Goal: Communication & Community: Answer question/provide support

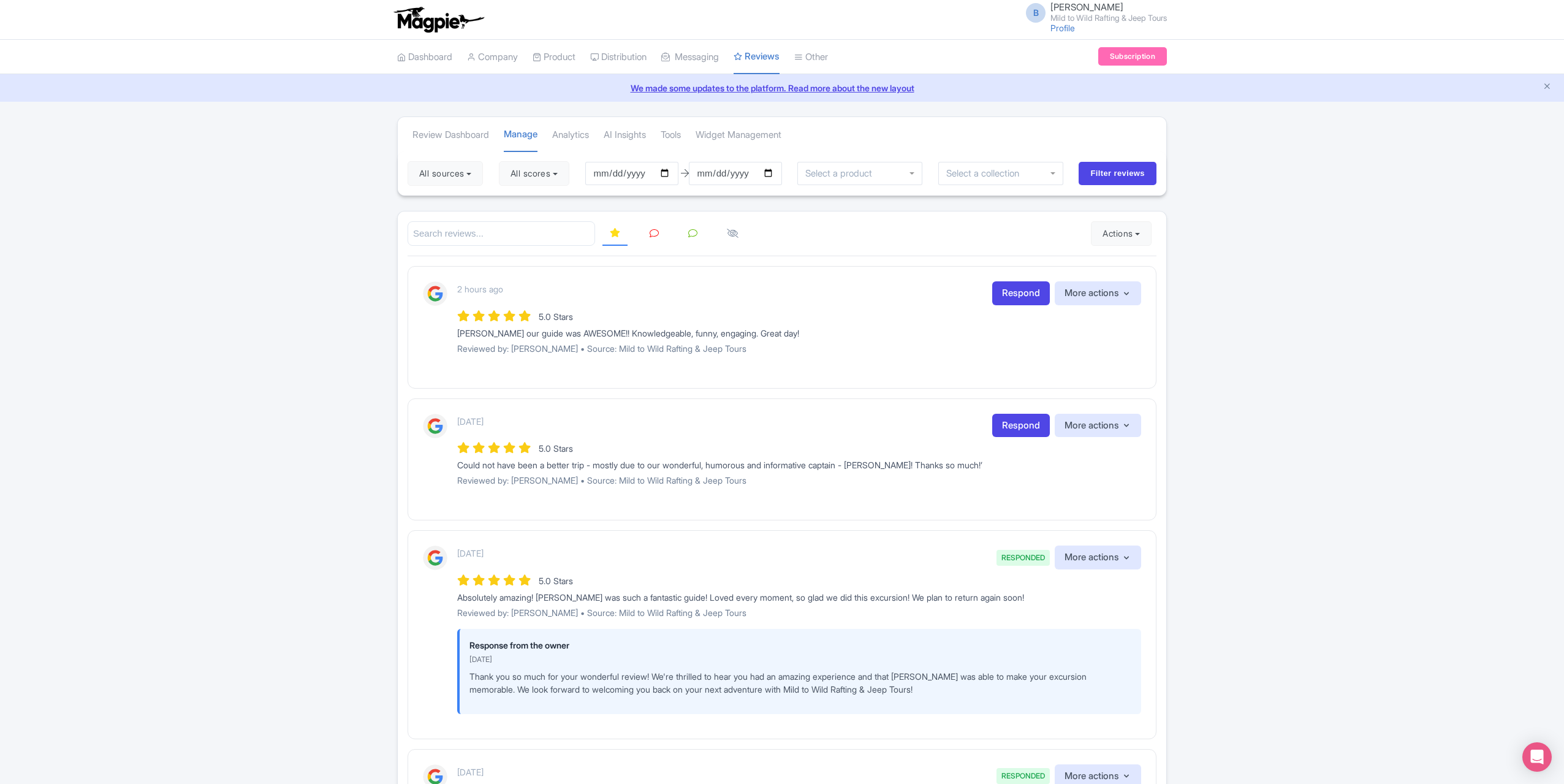
click at [662, 235] on link at bounding box center [654, 234] width 24 height 24
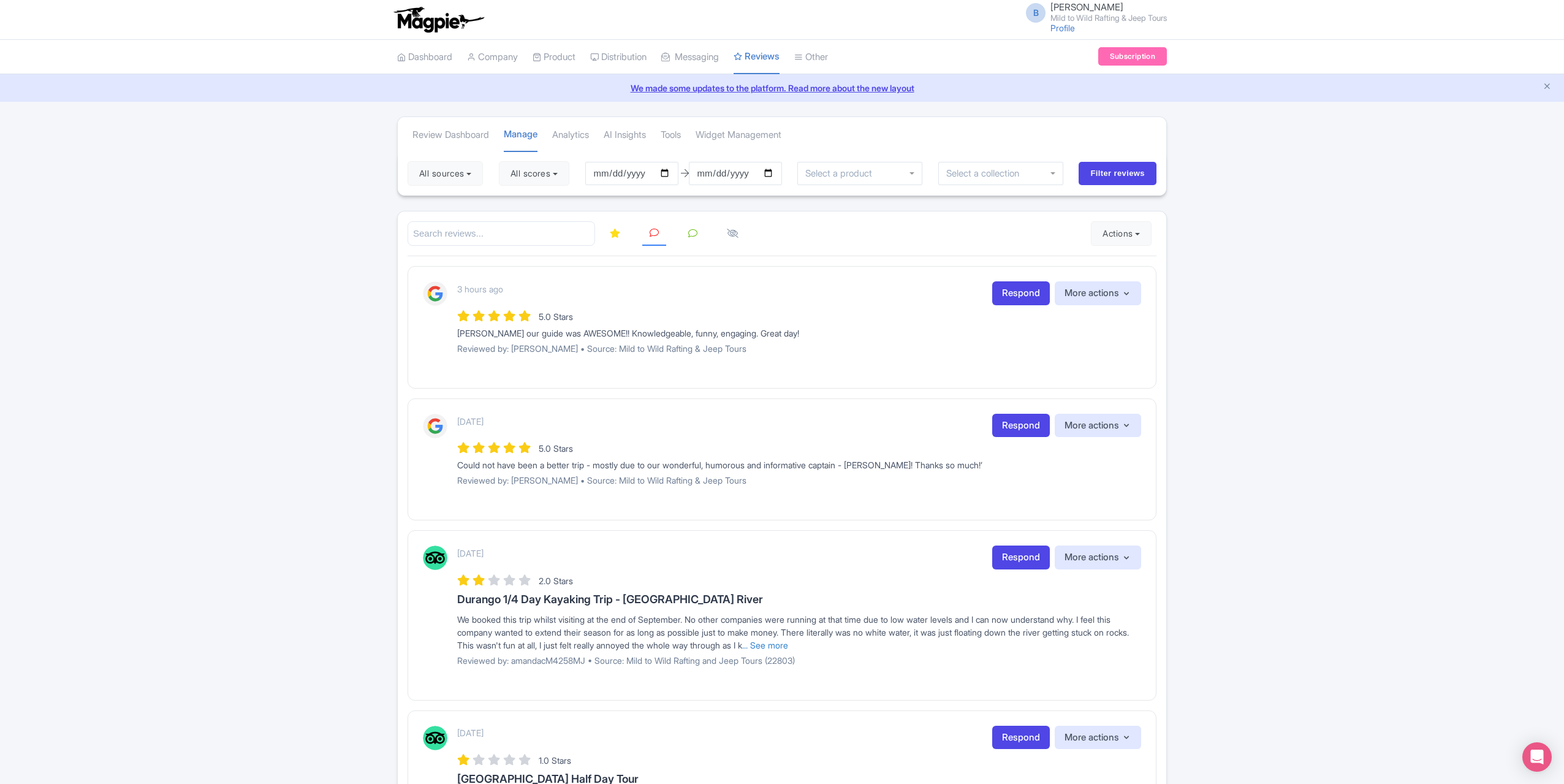
click at [1007, 308] on div "5.0 Stars" at bounding box center [798, 316] width 684 height 17
click at [1013, 293] on link "Respond" at bounding box center [1021, 293] width 57 height 24
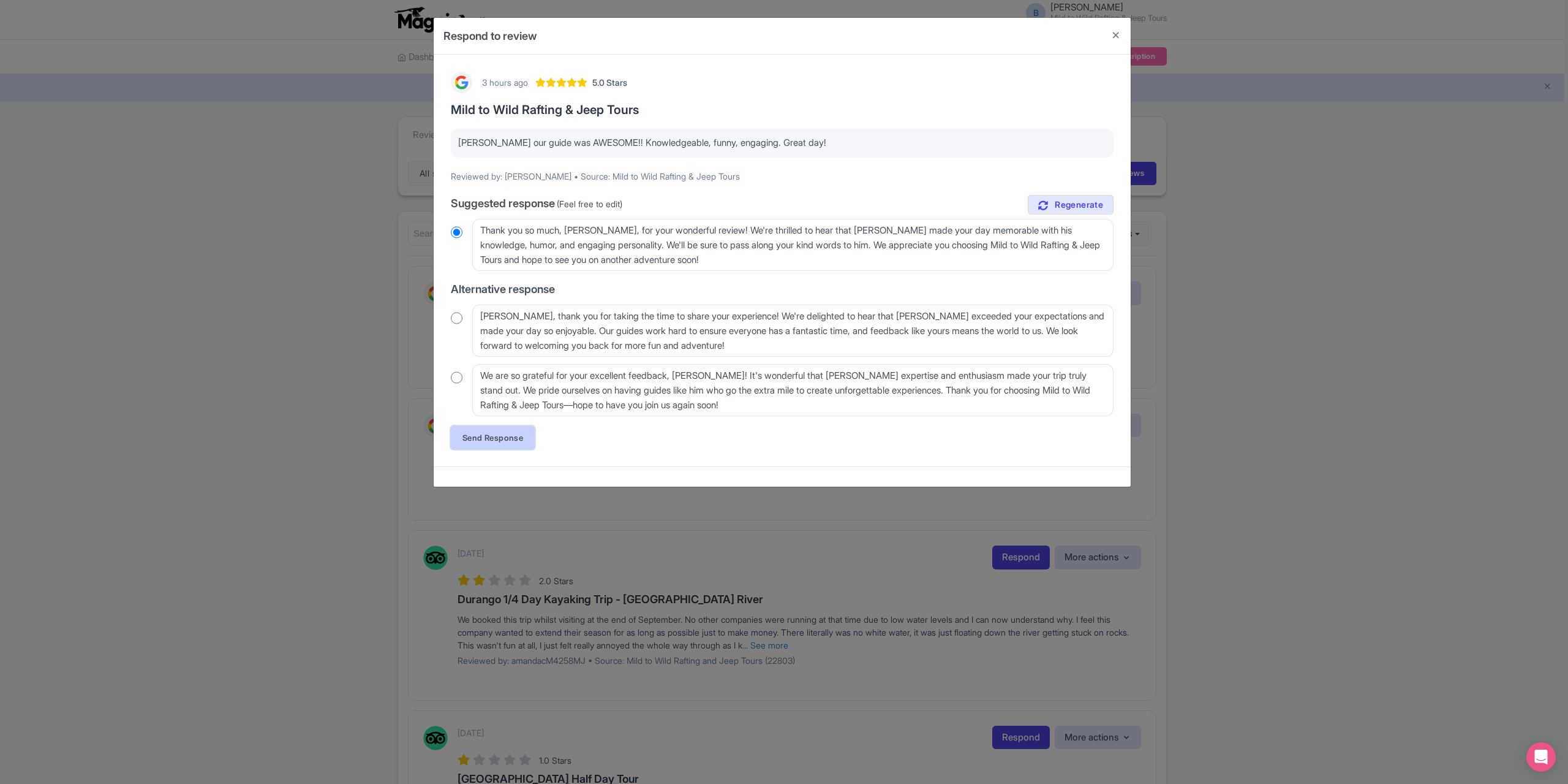
drag, startPoint x: 496, startPoint y: 437, endPoint x: 505, endPoint y: 437, distance: 9.0
click at [497, 437] on link "Send Response" at bounding box center [493, 438] width 84 height 24
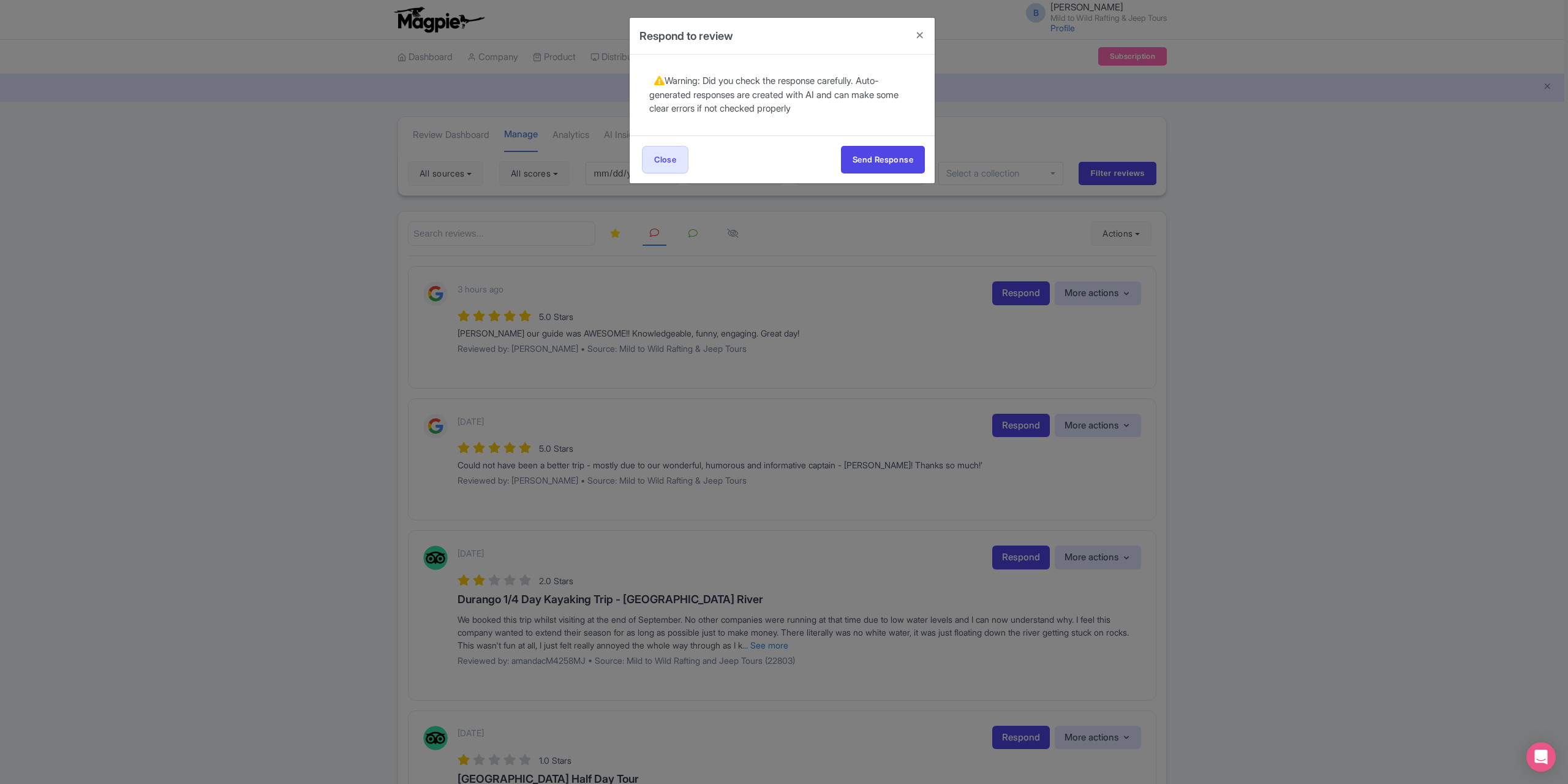
click at [902, 137] on div "Send Response Send Response Close Send Response" at bounding box center [782, 159] width 305 height 48
click at [899, 148] on button "Send Response" at bounding box center [883, 159] width 84 height 28
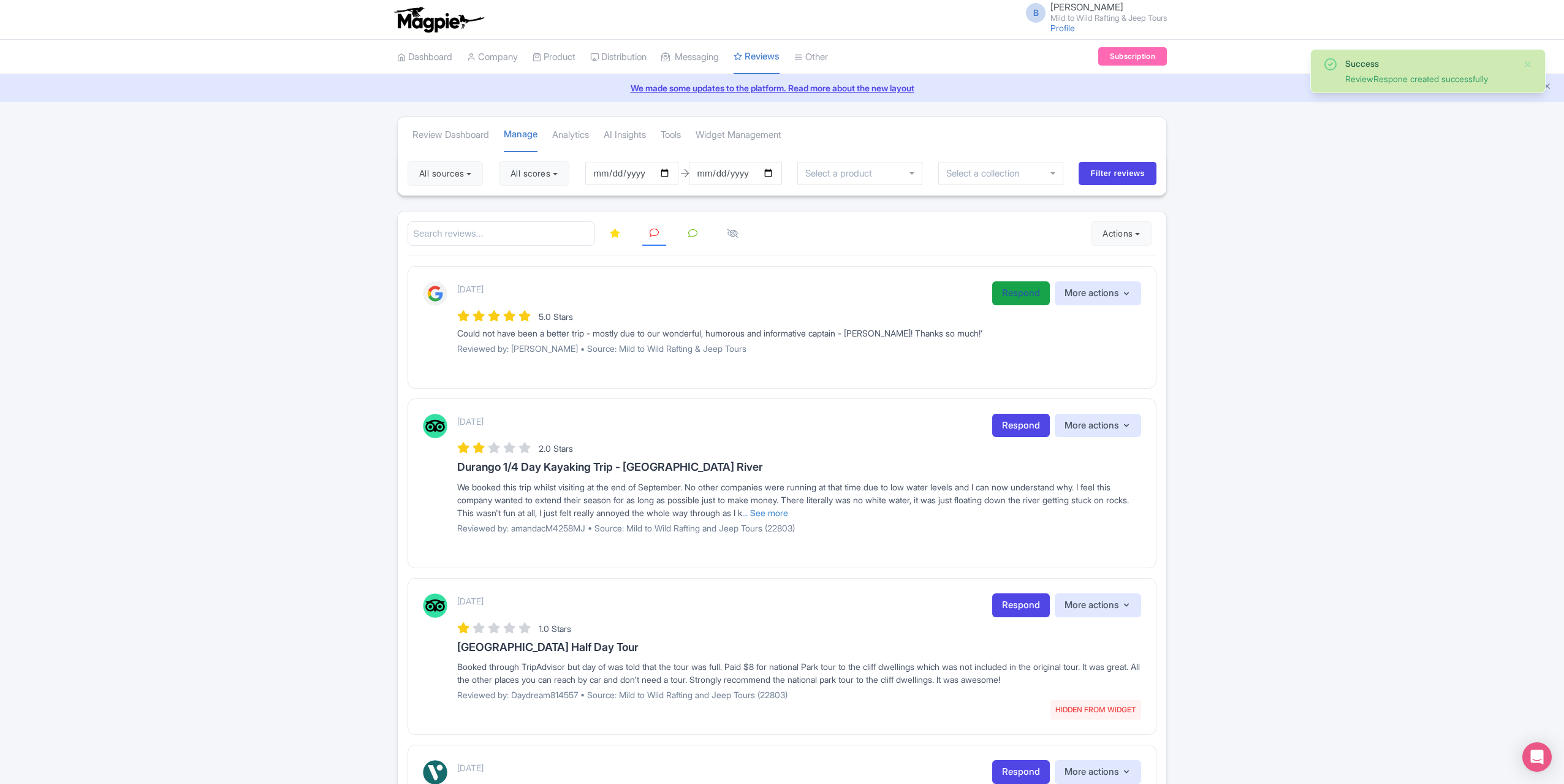
click at [1020, 292] on link "Respond" at bounding box center [1021, 293] width 57 height 24
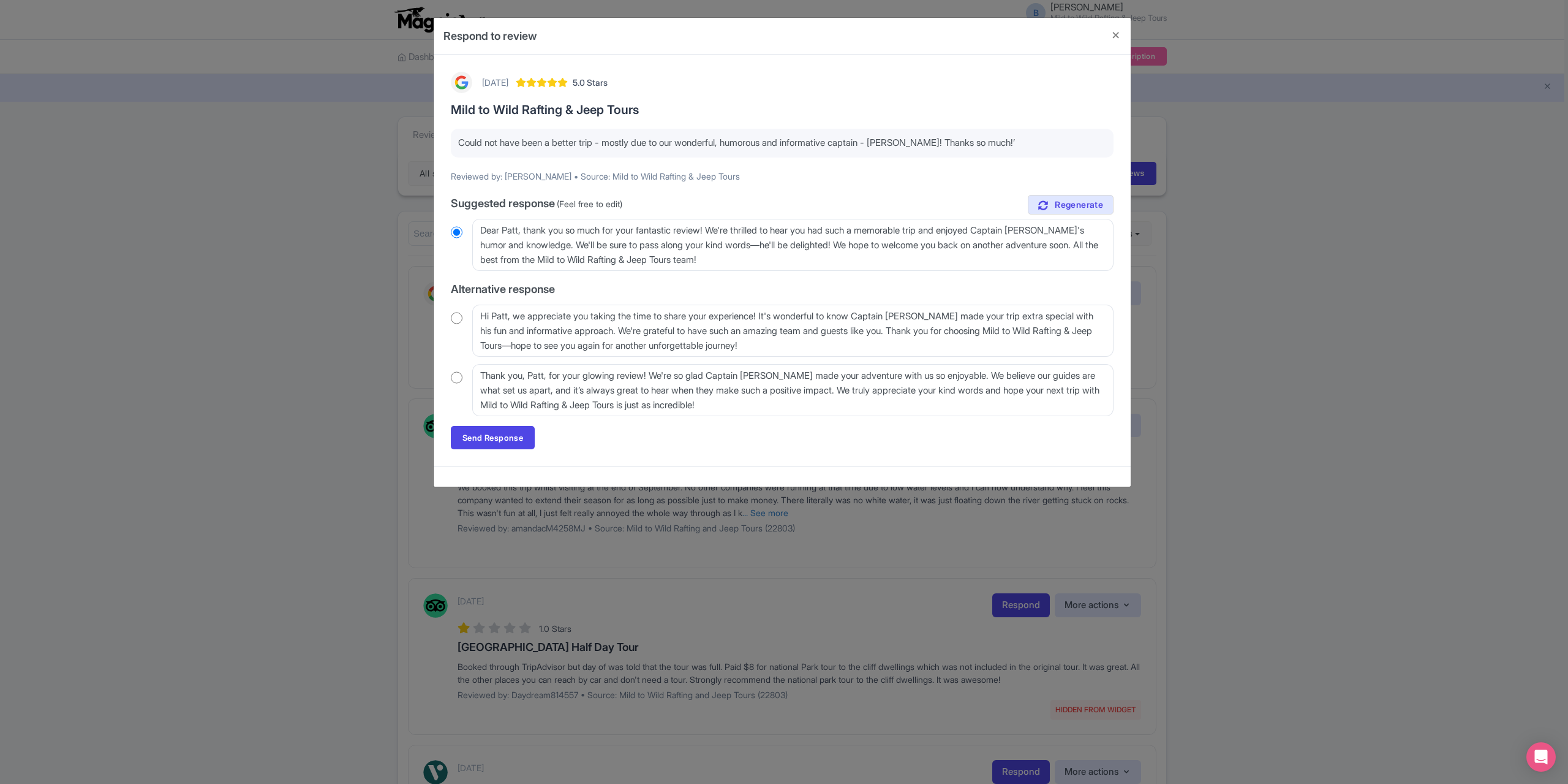
click at [458, 376] on input "radio" at bounding box center [457, 378] width 12 height 13
radio input "true"
click at [495, 443] on link "Send Response" at bounding box center [493, 438] width 84 height 24
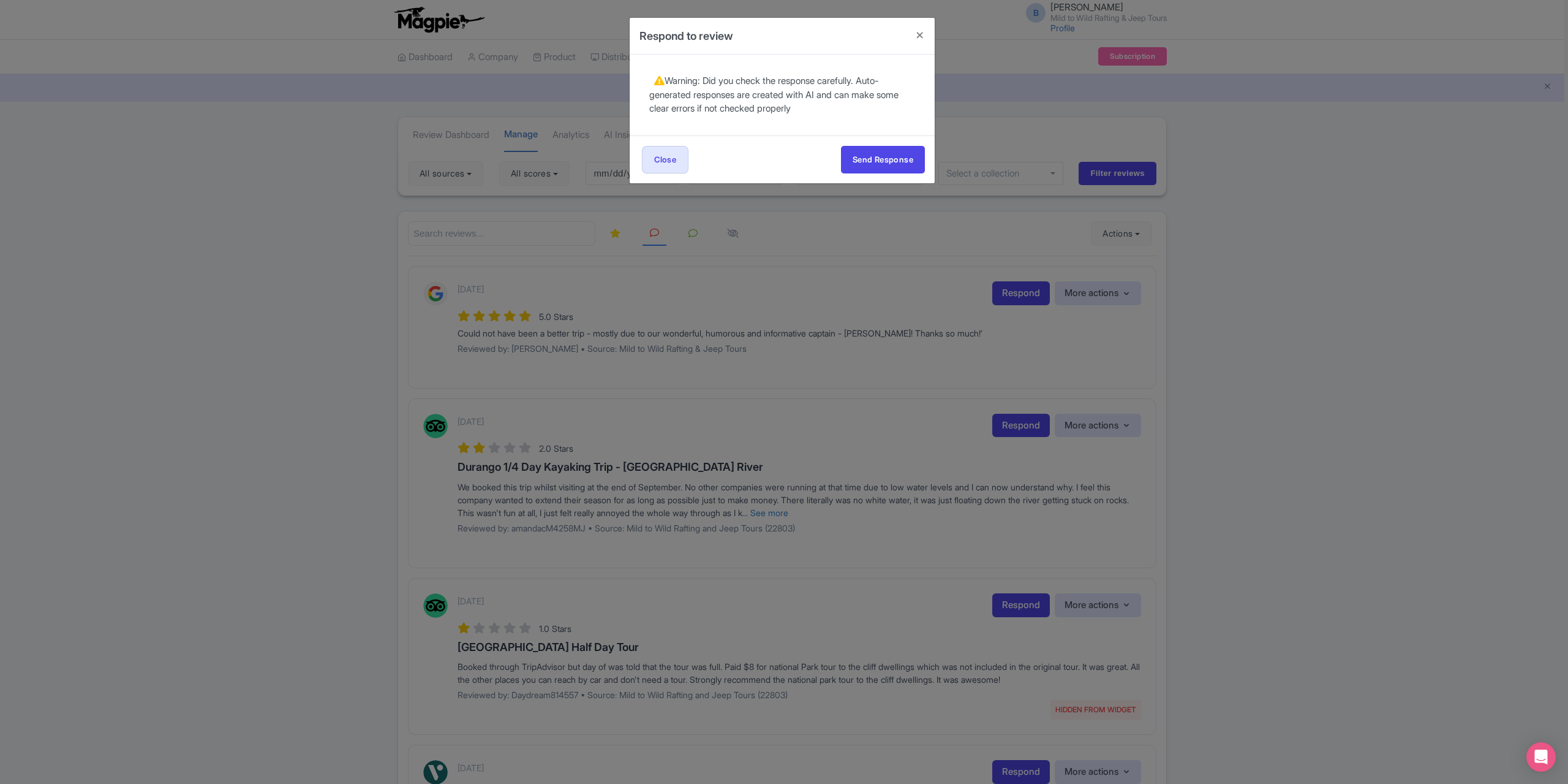
click at [882, 133] on div "1 day ago 5.0 Stars Mild to Wild Rafting & Jeep Tours Could not have been a bet…" at bounding box center [782, 95] width 305 height 81
click at [882, 155] on button "Send Response" at bounding box center [883, 159] width 84 height 28
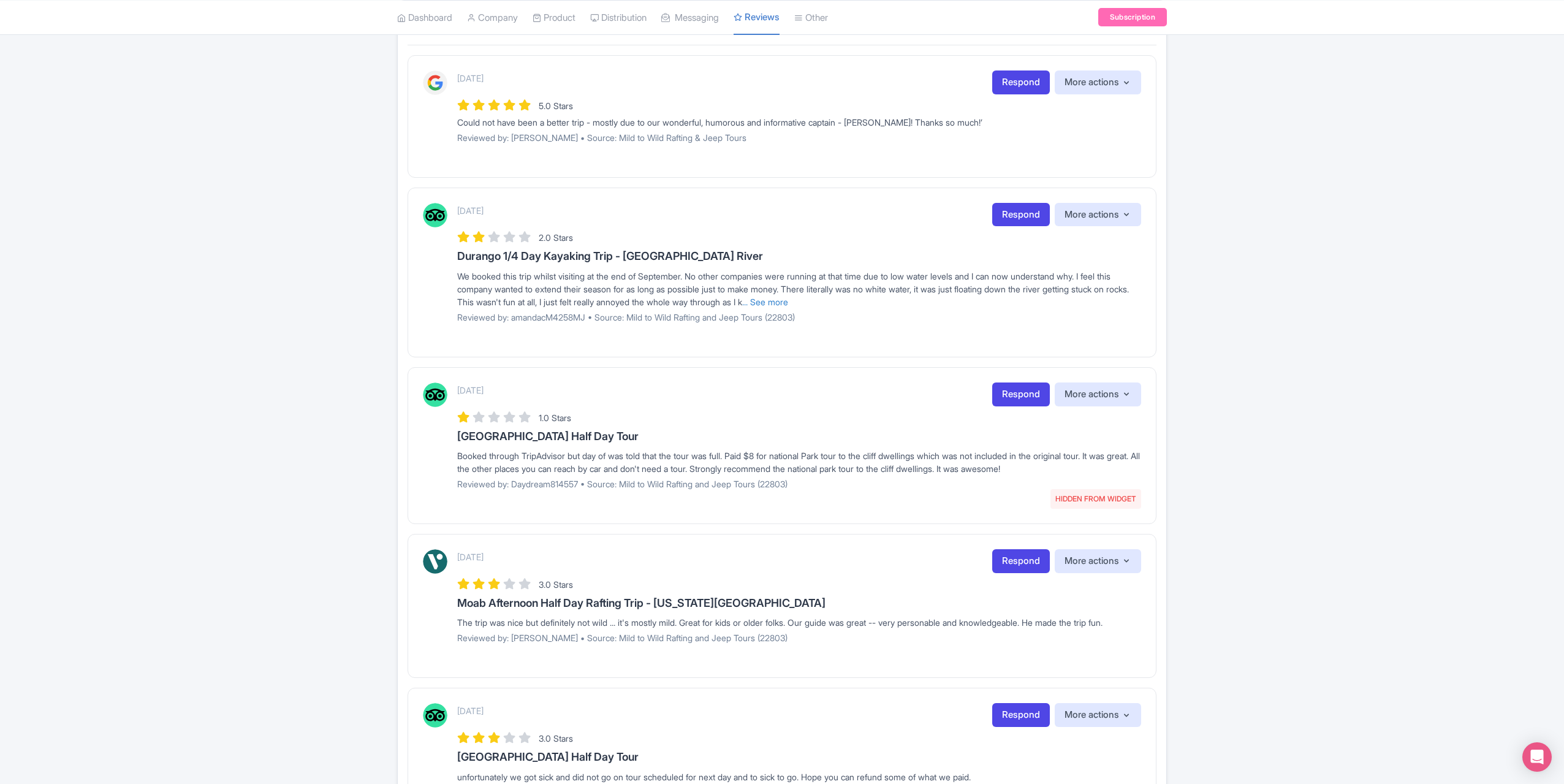
scroll to position [184, 0]
